Goal: Task Accomplishment & Management: Complete application form

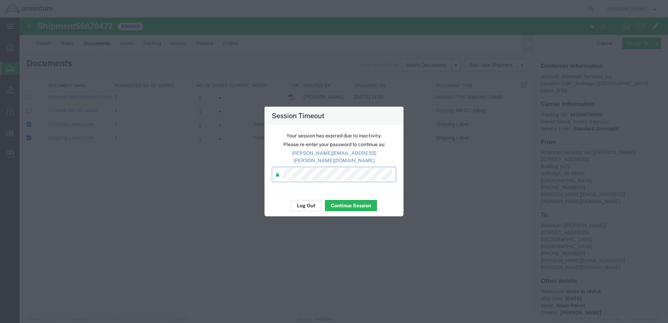
click at [311, 200] on button "Log Out" at bounding box center [306, 205] width 30 height 11
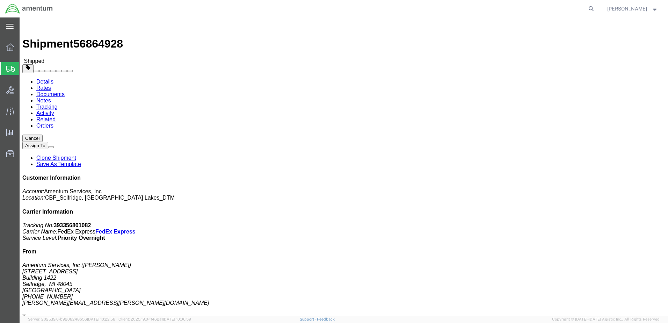
click at [8, 27] on icon at bounding box center [10, 26] width 8 height 5
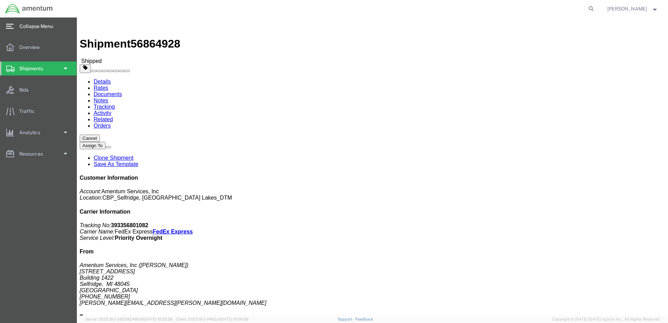
click div "Shipment Detail Ship From Amentum Services, Inc ([PERSON_NAME]) [STREET_ADDRESS…"
click img
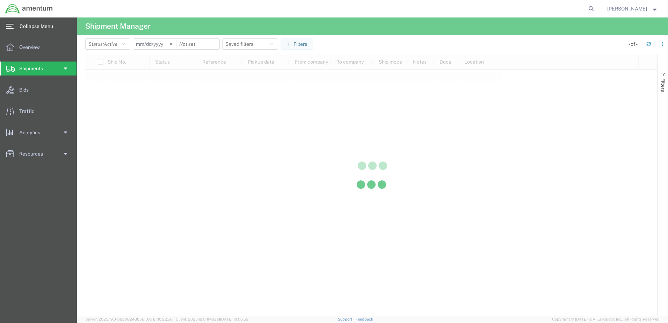
click at [63, 65] on span at bounding box center [64, 69] width 5 height 14
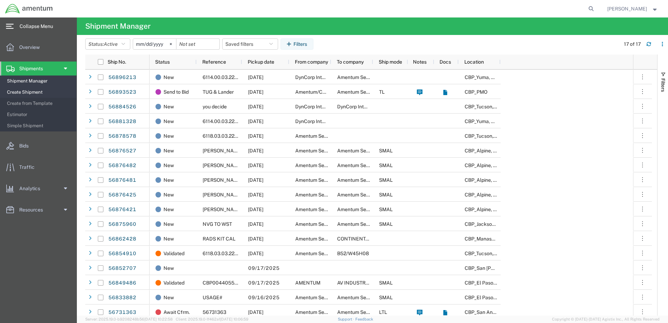
click at [40, 90] on span "Create Shipment" at bounding box center [39, 92] width 65 height 14
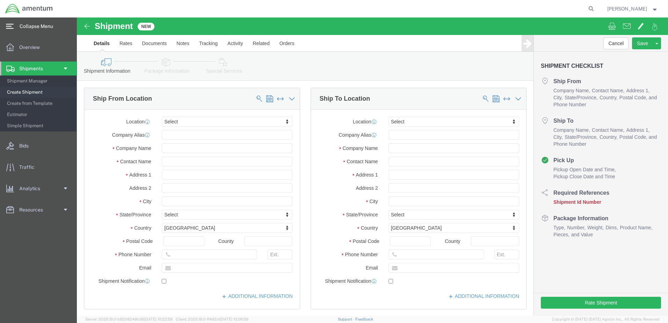
select select
click img
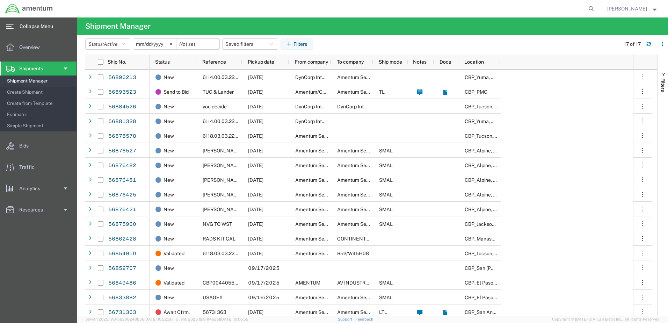
click at [65, 68] on span at bounding box center [64, 69] width 5 height 14
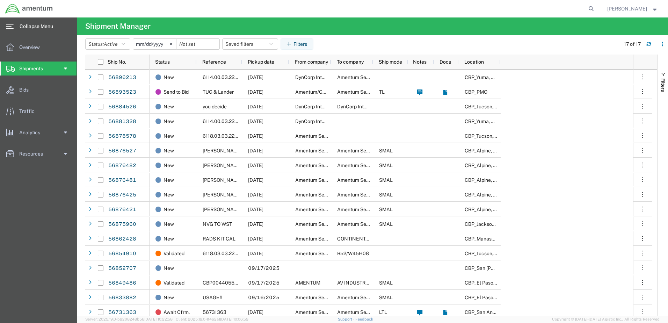
click at [57, 64] on link "Shipments" at bounding box center [38, 69] width 76 height 14
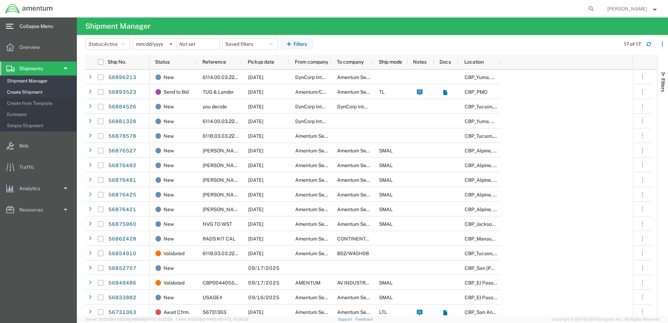
click at [45, 89] on span "Create Shipment" at bounding box center [39, 92] width 65 height 14
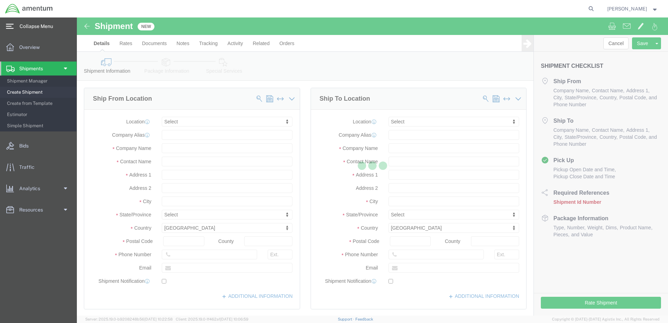
select select
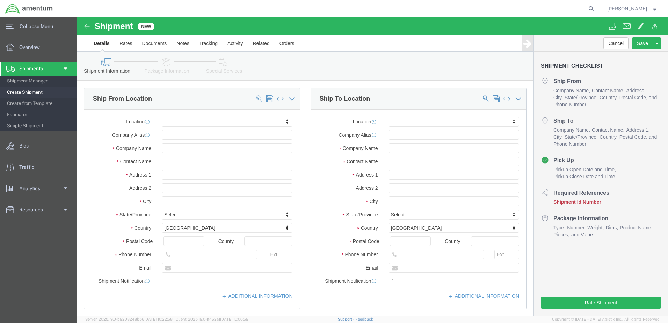
click at [18, 20] on div "main_menu Created with Sketch." at bounding box center [10, 25] width 20 height 17
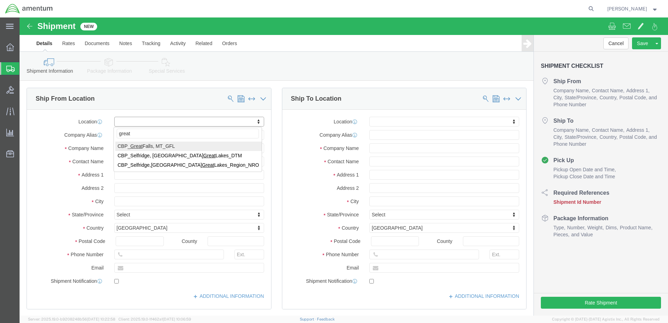
type input "great"
select select "49921"
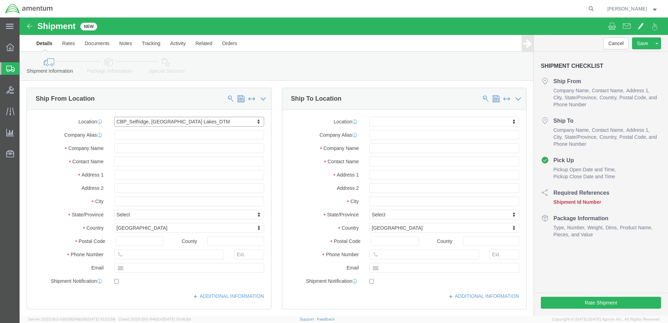
select select "MI"
click input "text"
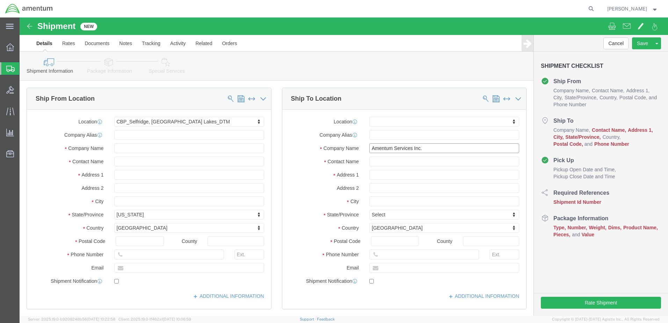
type input "Amentum Services Inc."
type input "ATTN: [PERSON_NAME]"
type input "1"
type input "Homewood Suites"
type input "[STREET_ADDRESS][PERSON_NAME]"
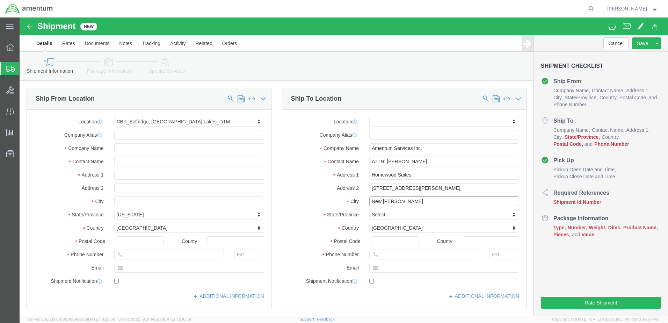
type input "New [PERSON_NAME]"
type input "n"
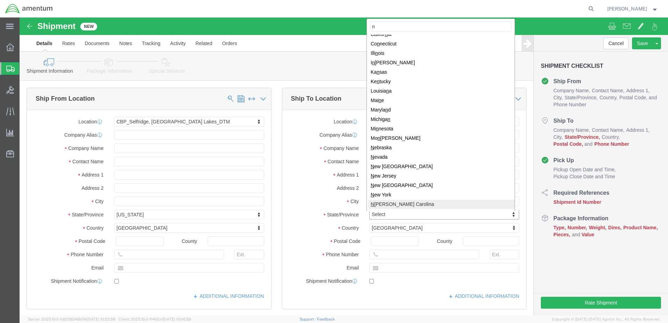
scroll to position [35, 0]
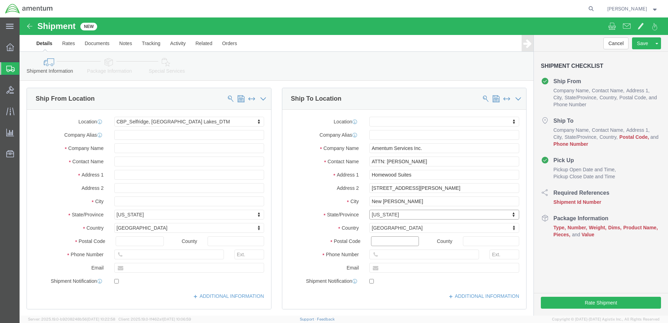
click input "Postal Code"
type input "12553"
click input "text"
type input "[PHONE_NUMBER]"
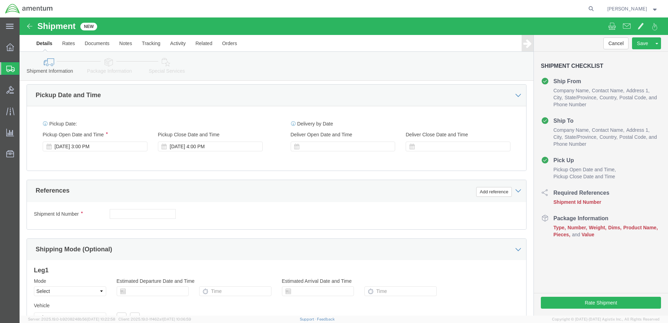
scroll to position [280, 0]
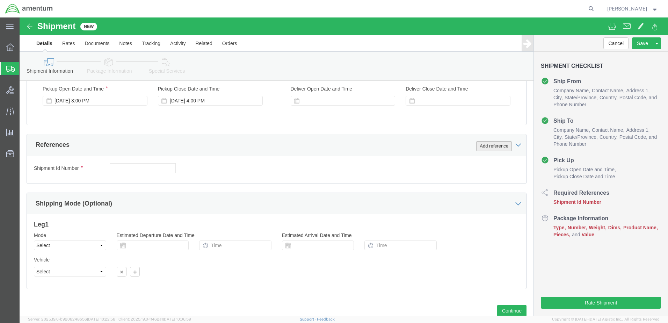
click button "Add reference"
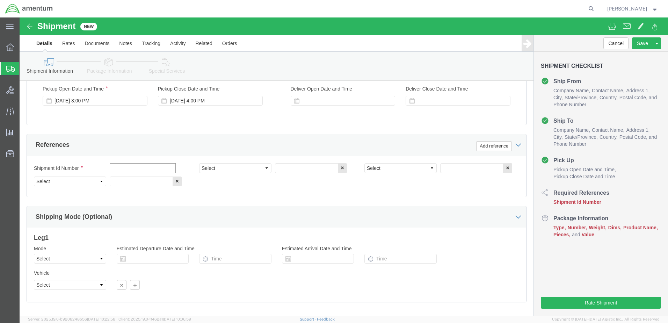
drag, startPoint x: 129, startPoint y: 152, endPoint x: 129, endPoint y: 149, distance: 3.8
click input "text"
type input "T"
type input "Stab tool & hardware"
click select "Select Account Type Activity ID Airline Appointment Number ASN Batch Request # …"
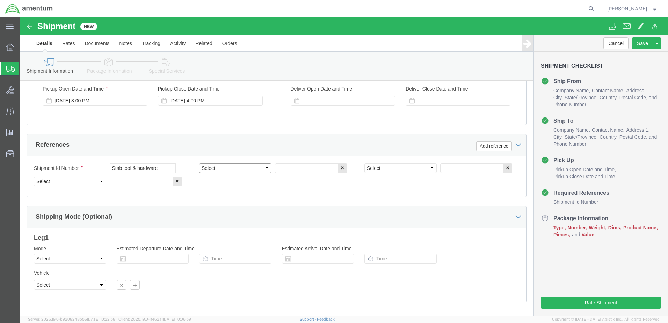
select select "DEPT"
click select "Select Account Type Activity ID Airline Appointment Number ASN Batch Request # …"
click input "text"
type input "CBP"
click select "Select Account Type Activity ID Airline Appointment Number ASN Batch Request # …"
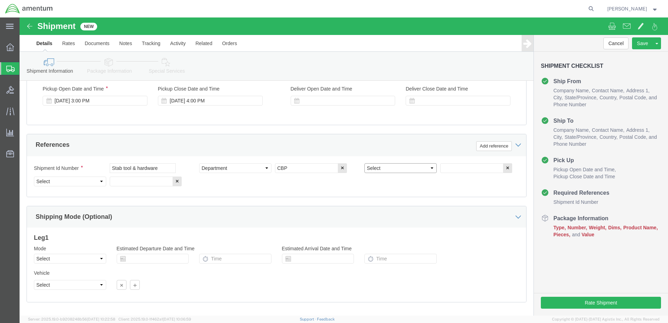
select select "CUSTREF"
click select "Select Account Type Activity ID Airline Appointment Number ASN Batch Request # …"
click input "text"
type input "Stab Tool and Hardware"
click select "Select Account Type Activity ID Airline Appointment Number ASN Batch Request # …"
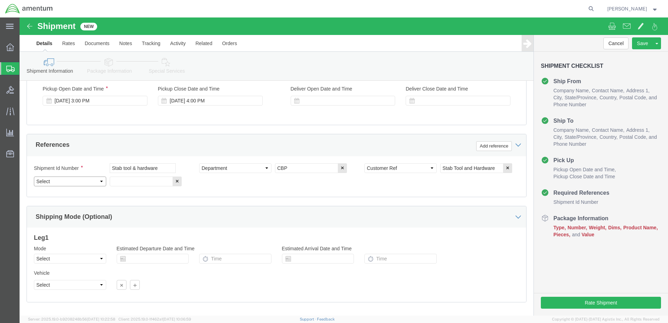
select select "PROJNUM"
click select "Select Account Type Activity ID Airline Appointment Number ASN Batch Request # …"
click input "text"
type input "6118.03.03.2219.000.DTM.0000"
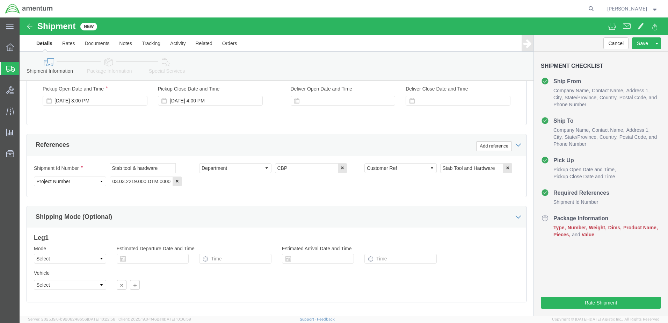
click icon
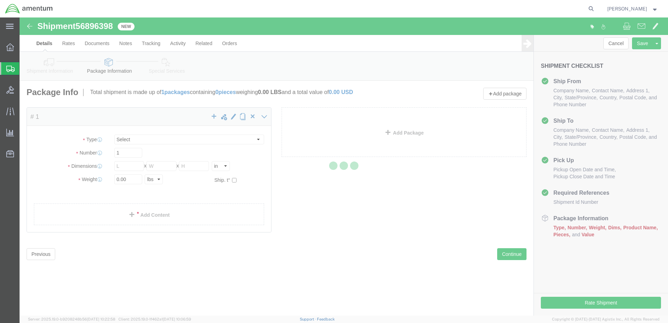
select select "CBOX"
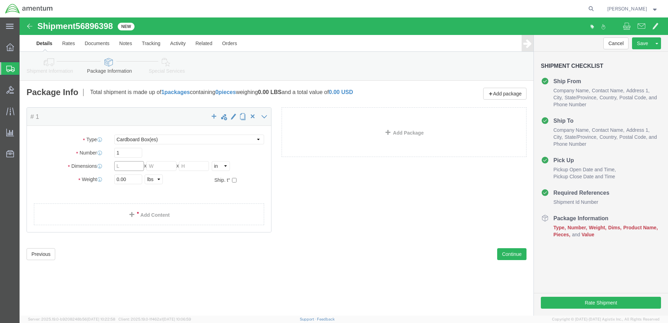
click input "text"
type input "20"
type input "`"
type input "6"
type input "7"
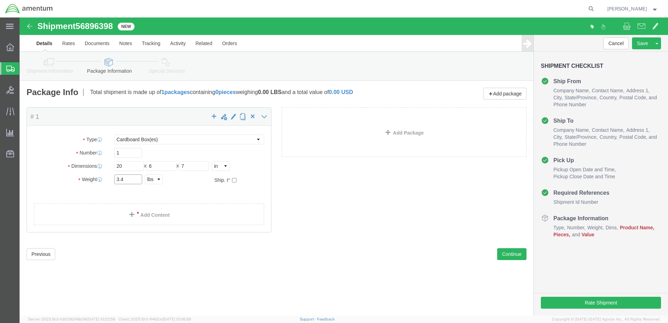
type input "3.4"
click link "Add Content"
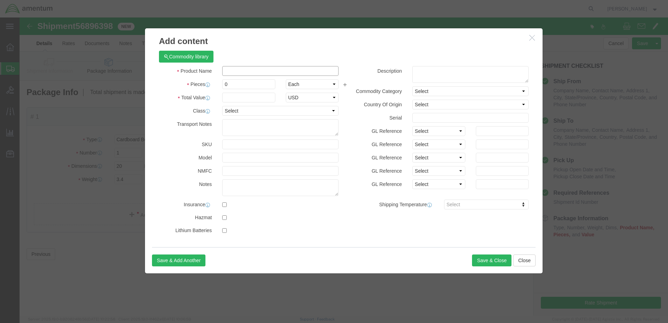
click input "text"
type input "T"
type input "Stab tool and hardware"
type input "1"
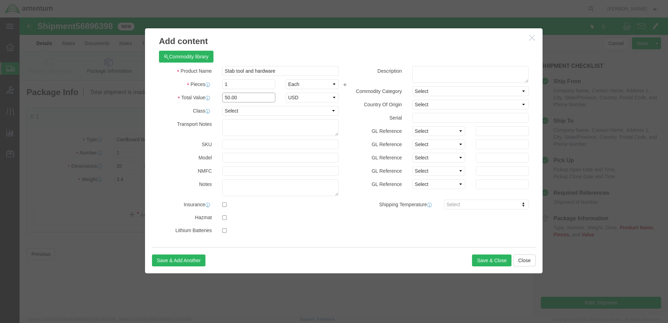
type input "50.00"
select select "USD"
click div "Save & Add Another Save & Close Close"
click button "Save & Close"
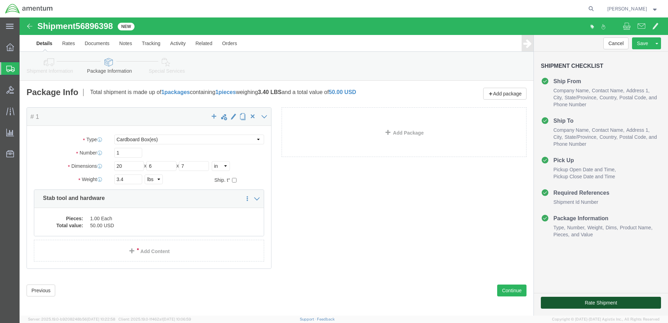
click button "Rate Shipment"
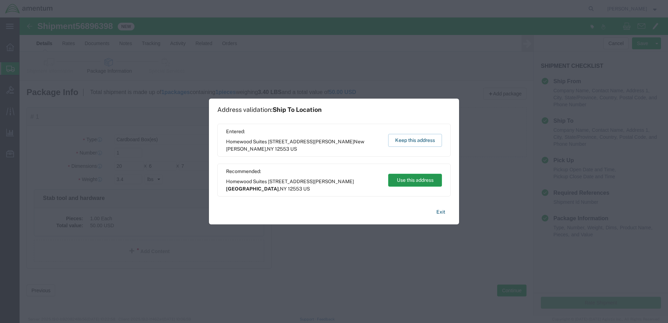
click at [422, 182] on button "Use this address" at bounding box center [415, 180] width 54 height 13
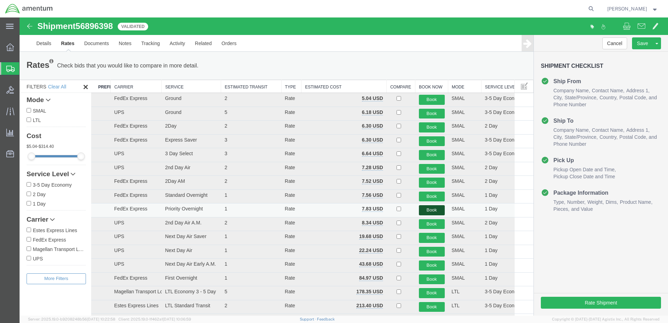
click at [430, 207] on button "Book" at bounding box center [432, 210] width 26 height 10
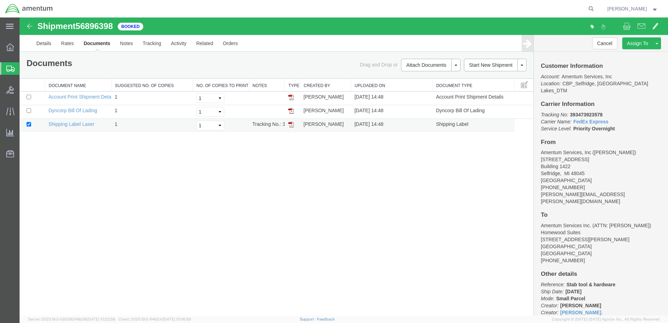
click at [289, 123] on img at bounding box center [291, 125] width 6 height 6
